Goal: Task Accomplishment & Management: Use online tool/utility

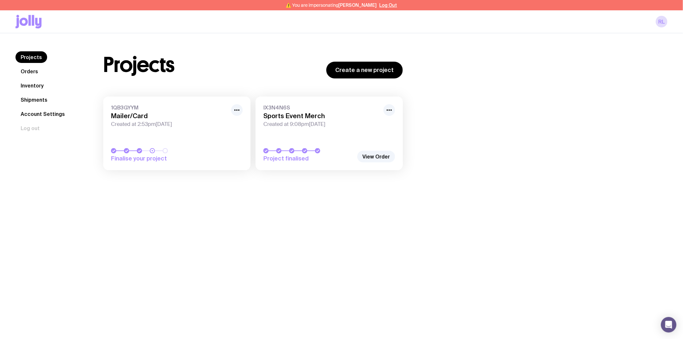
click at [188, 111] on div "1QB3GYYM Mailer/Card Created at 2:53pm, Fri 15th Aug 2025" at bounding box center [177, 115] width 132 height 23
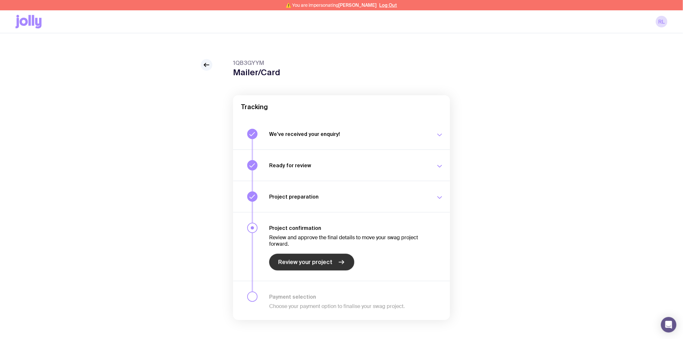
click at [312, 262] on span "Review your project" at bounding box center [305, 262] width 54 height 8
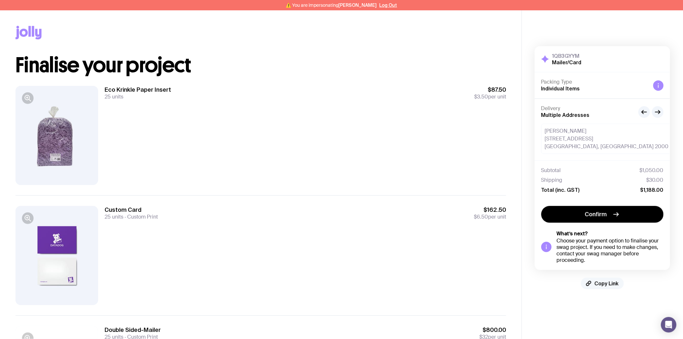
click at [612, 281] on span "Copy Link" at bounding box center [606, 283] width 24 height 6
